Goal: Information Seeking & Learning: Learn about a topic

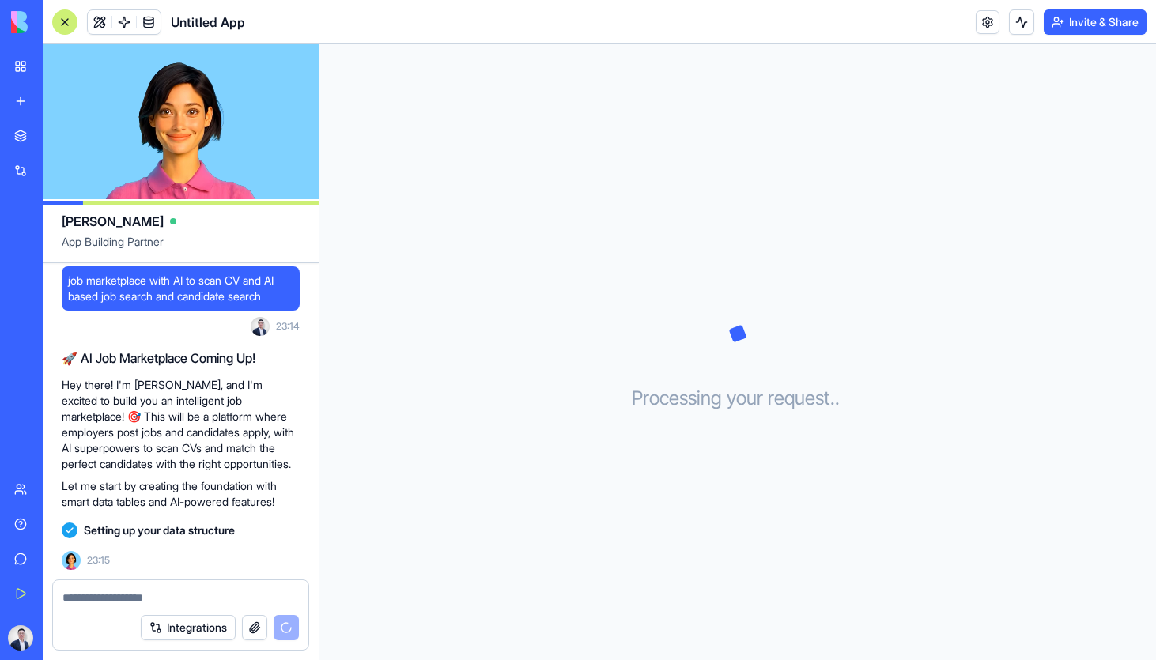
scroll to position [79, 0]
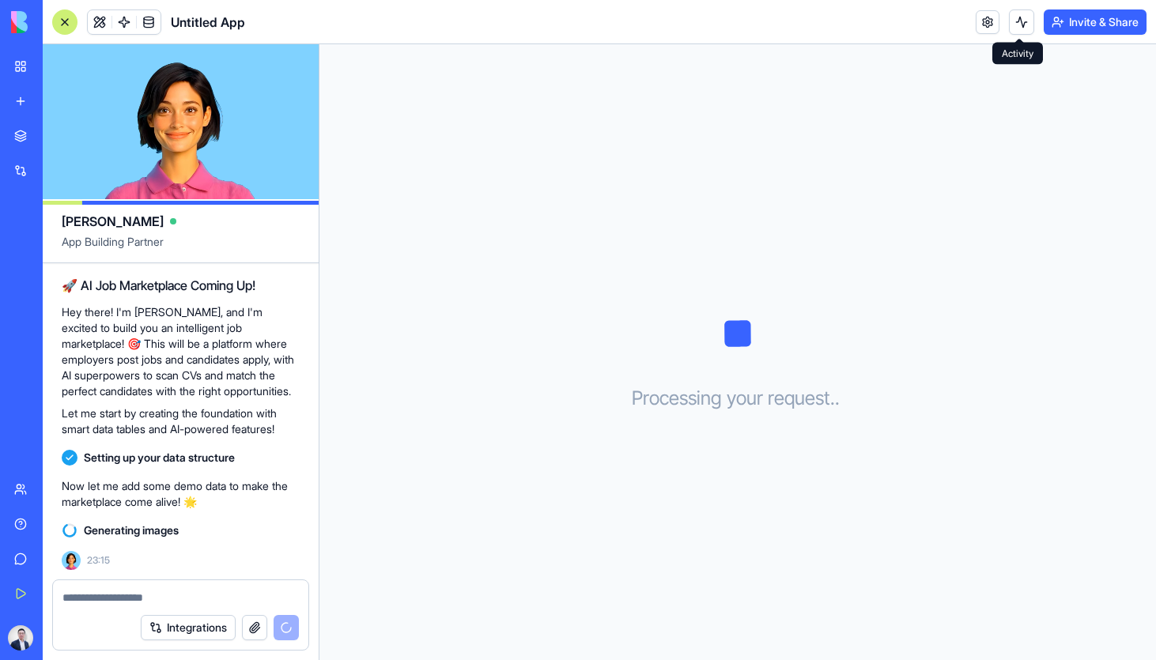
click at [1014, 22] on button at bounding box center [1021, 21] width 25 height 25
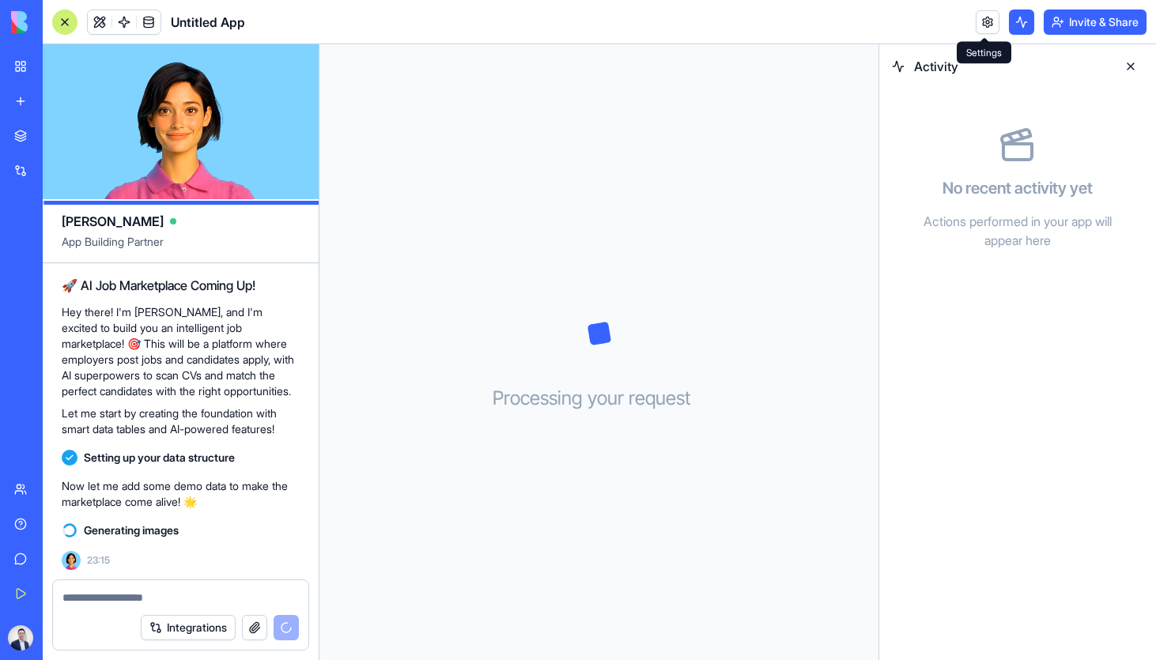
click at [989, 22] on link at bounding box center [988, 22] width 24 height 24
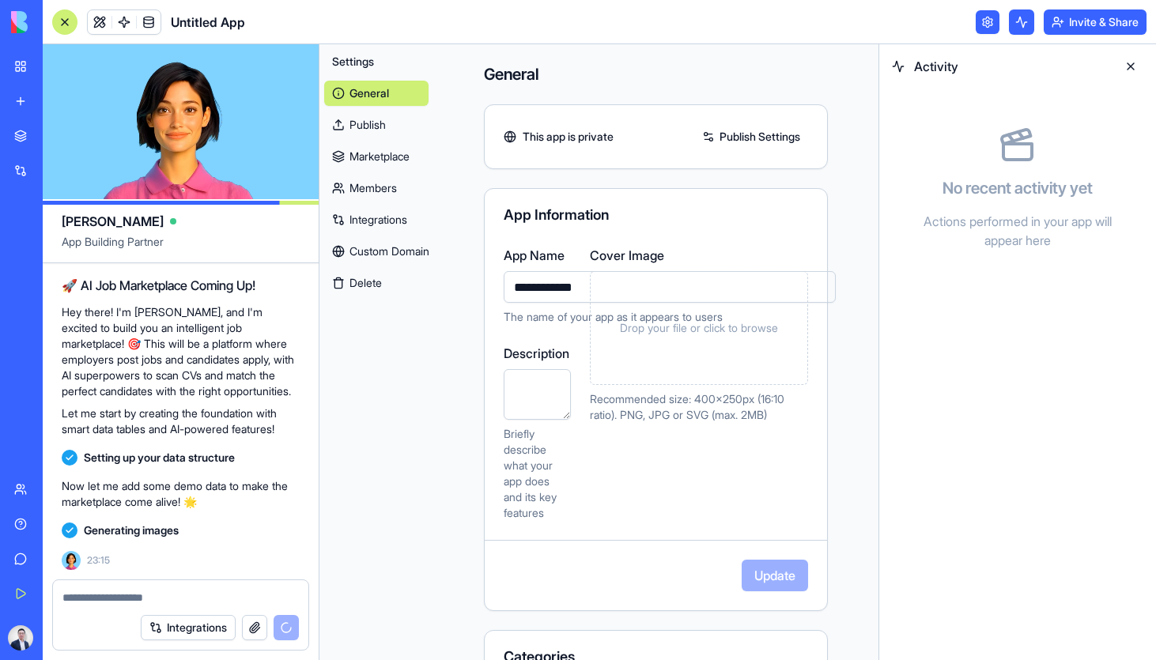
click at [1125, 62] on button at bounding box center [1130, 66] width 25 height 25
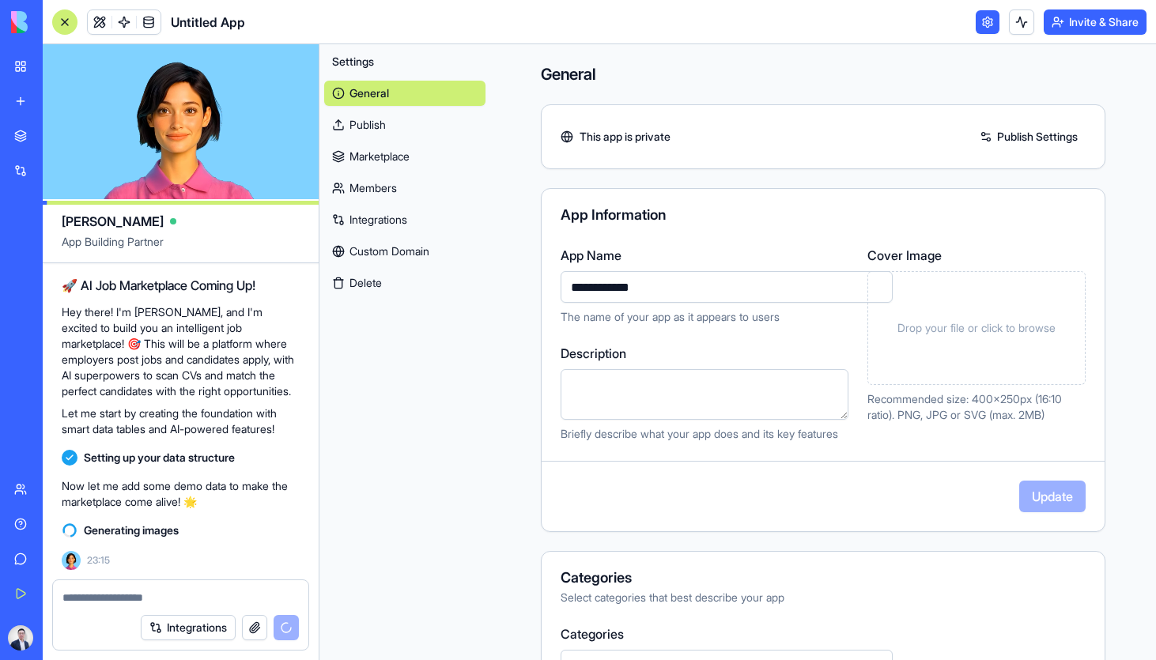
click at [987, 22] on link at bounding box center [988, 22] width 24 height 24
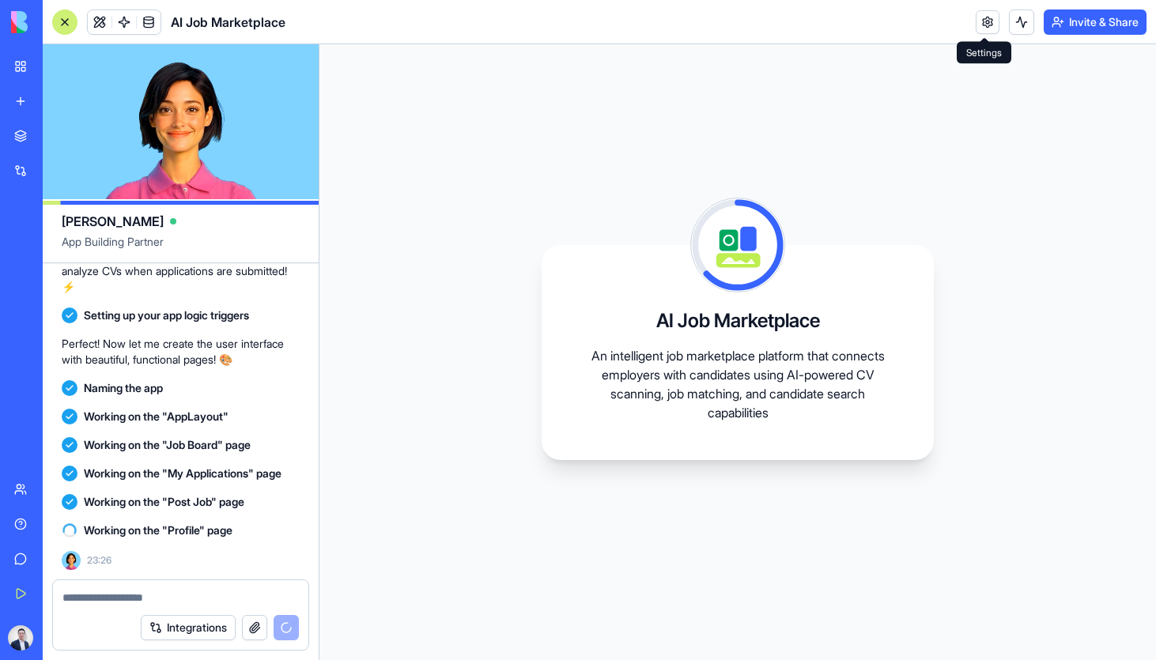
scroll to position [484, 0]
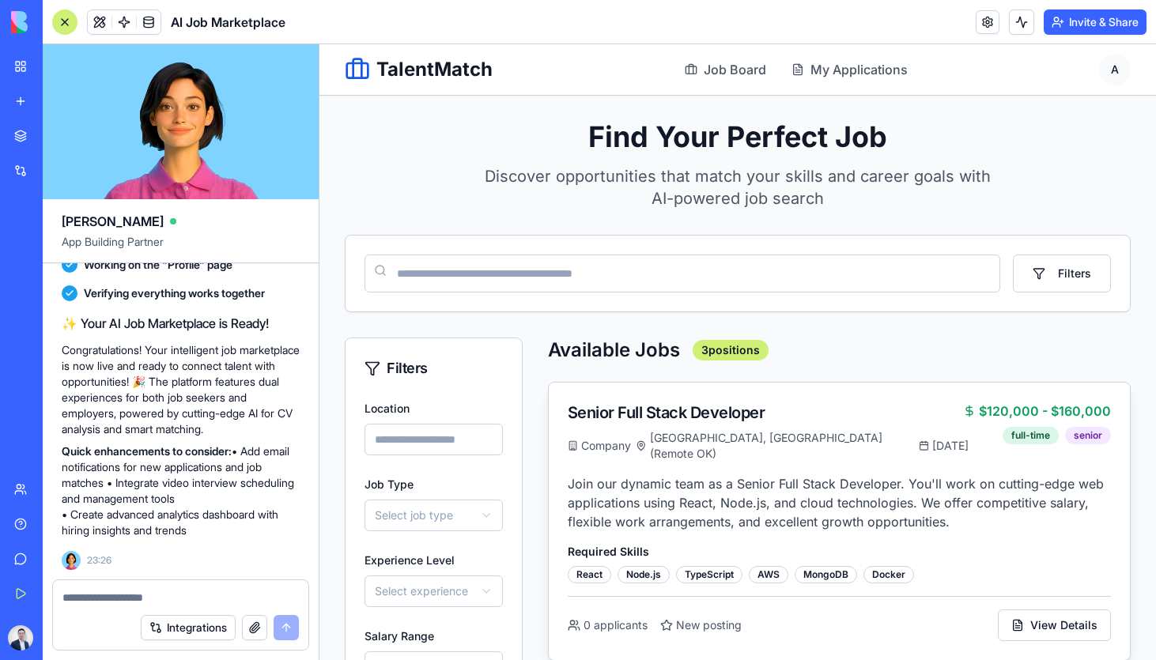
click at [626, 411] on div "Senior Full Stack Developer" at bounding box center [766, 413] width 396 height 22
click at [755, 71] on span "Job Board" at bounding box center [735, 69] width 62 height 19
click at [864, 75] on span "My Applications" at bounding box center [859, 69] width 97 height 19
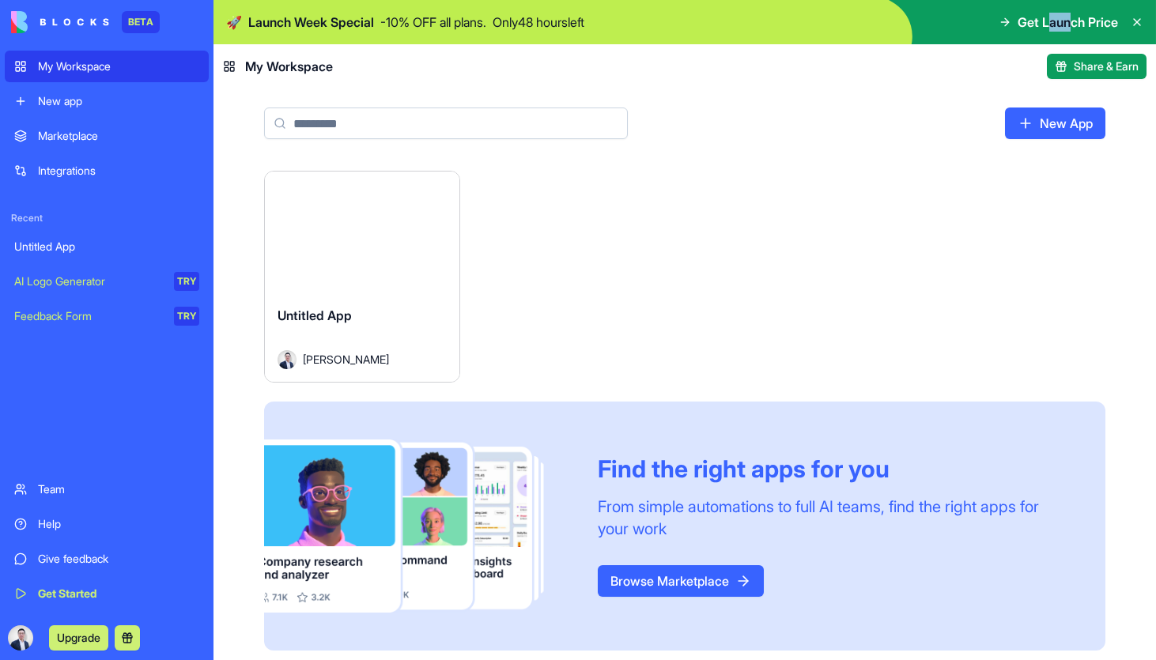
drag, startPoint x: 1043, startPoint y: 19, endPoint x: 1068, endPoint y: 24, distance: 25.0
click at [1068, 24] on span "Get Launch Price" at bounding box center [1068, 22] width 100 height 19
click at [1003, 42] on img at bounding box center [685, 22] width 943 height 44
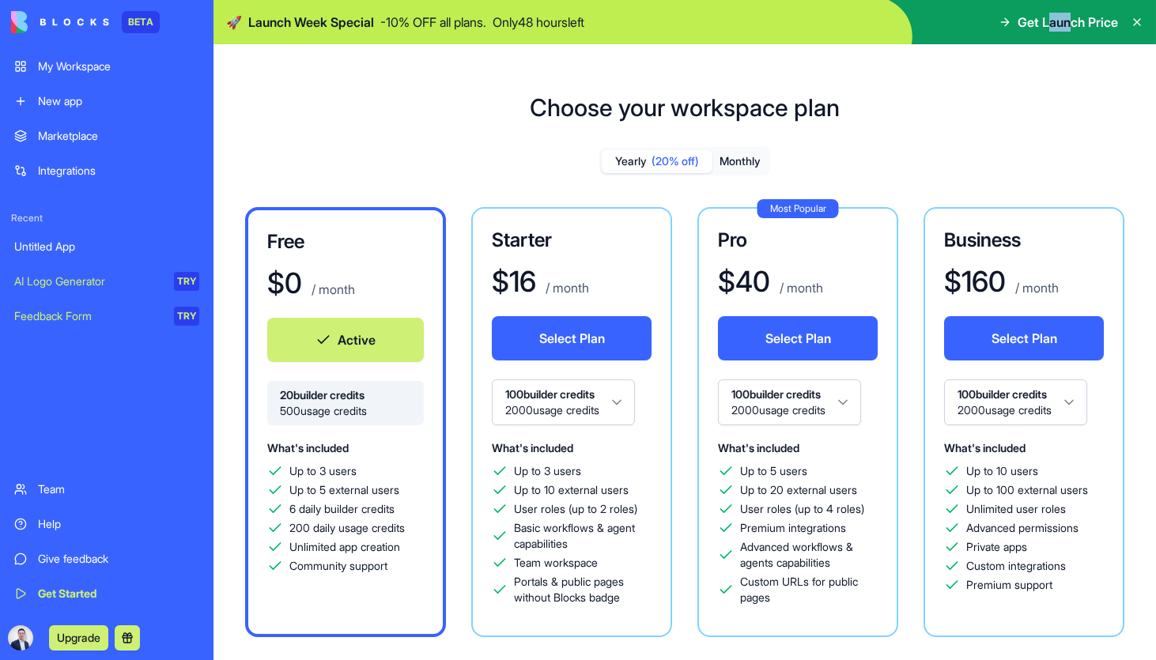
scroll to position [44, 0]
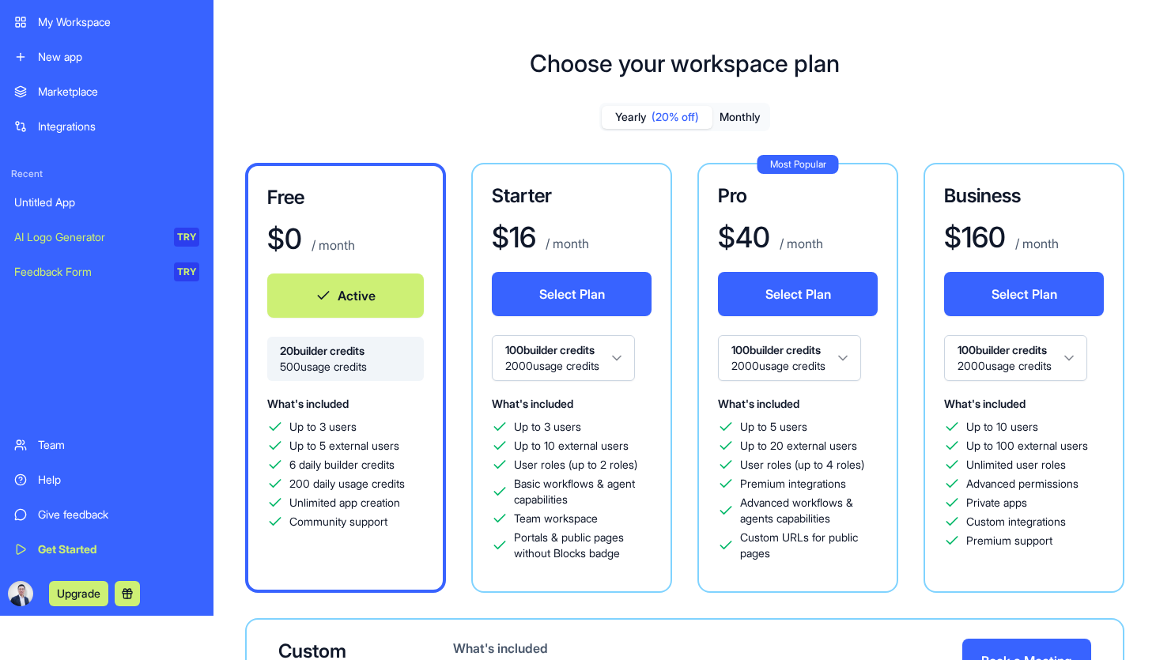
click at [446, 449] on div "Free $ 0 / month Active 20 builder credits 500 usage credits What's included Up…" at bounding box center [685, 378] width 880 height 430
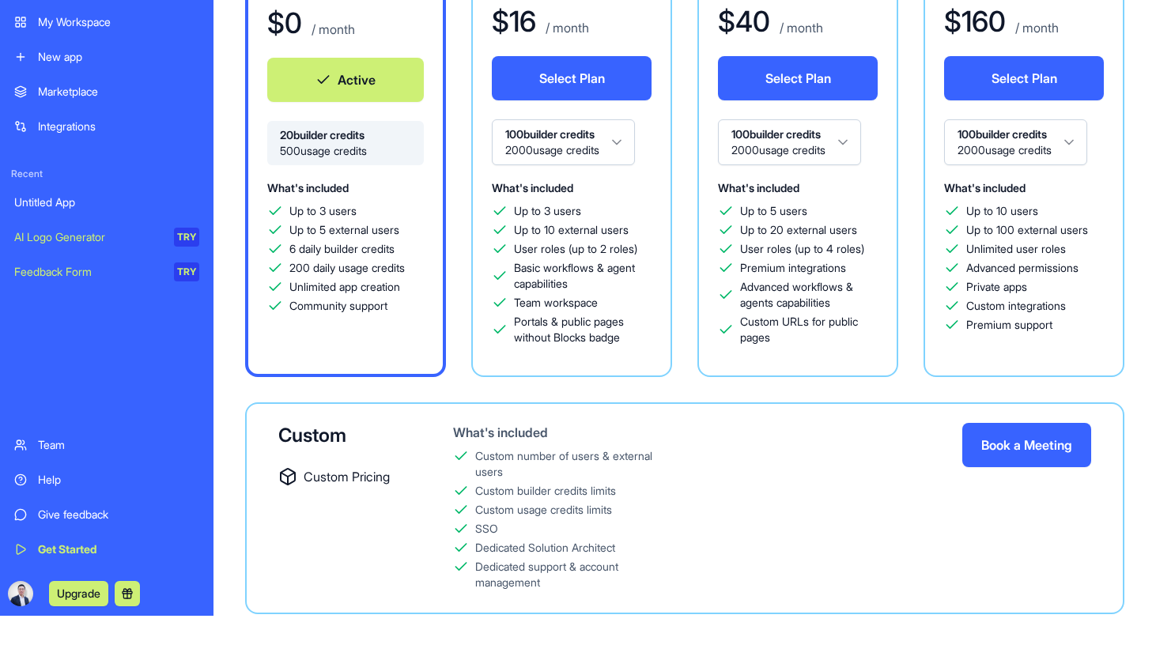
scroll to position [0, 0]
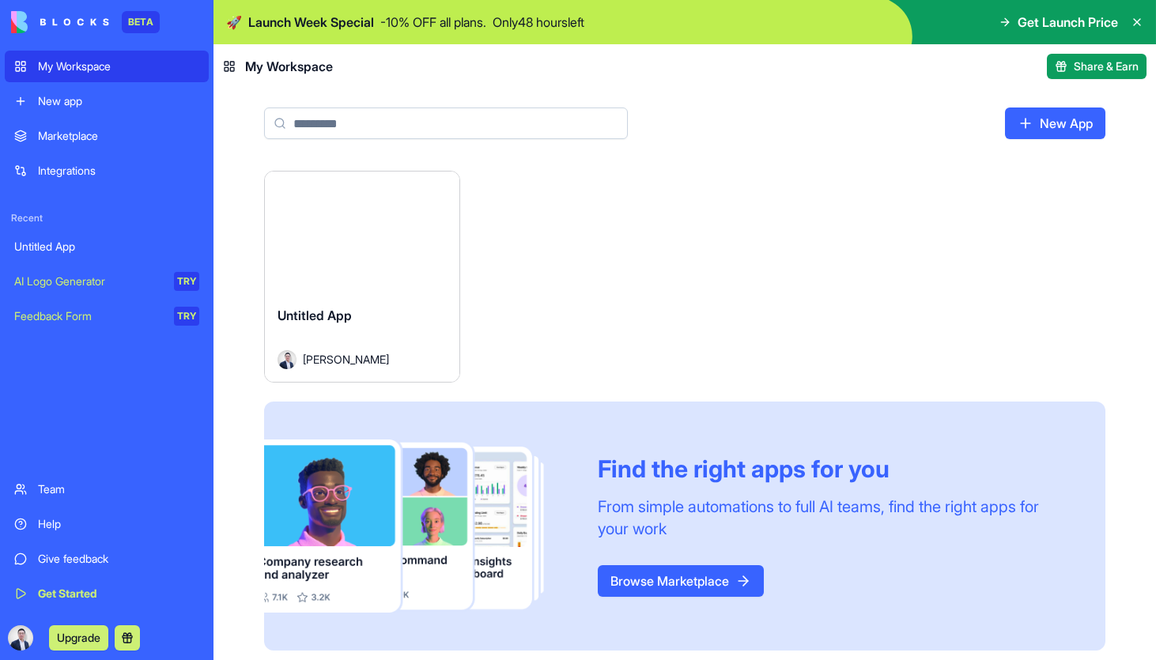
scroll to position [5, 0]
